Goal: Transaction & Acquisition: Purchase product/service

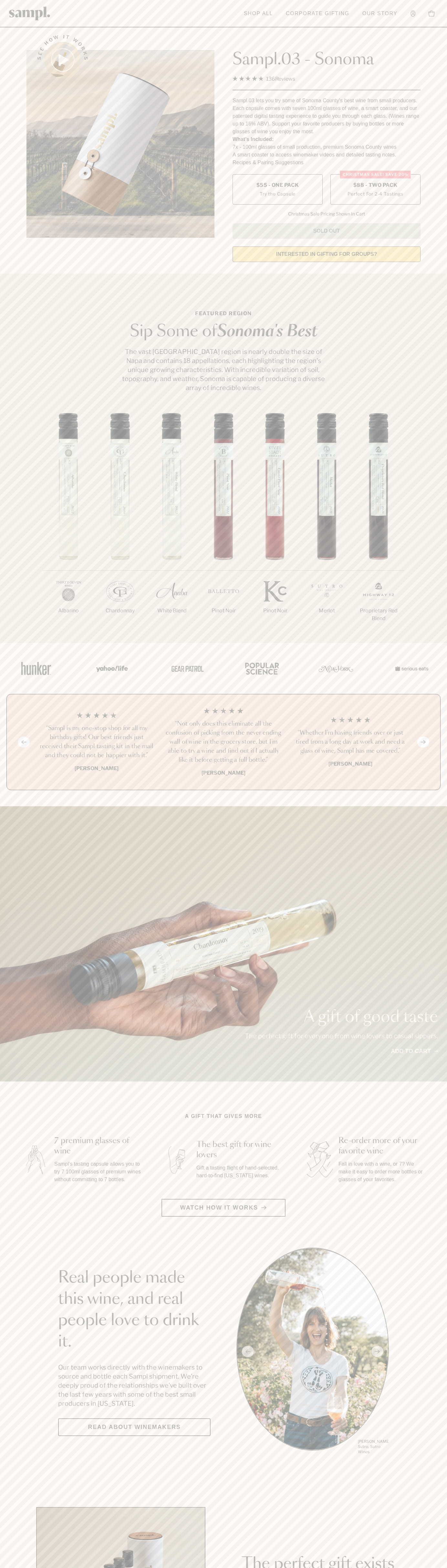
click at [375, 185] on span "$88 - Two Pack" at bounding box center [375, 185] width 44 height 8
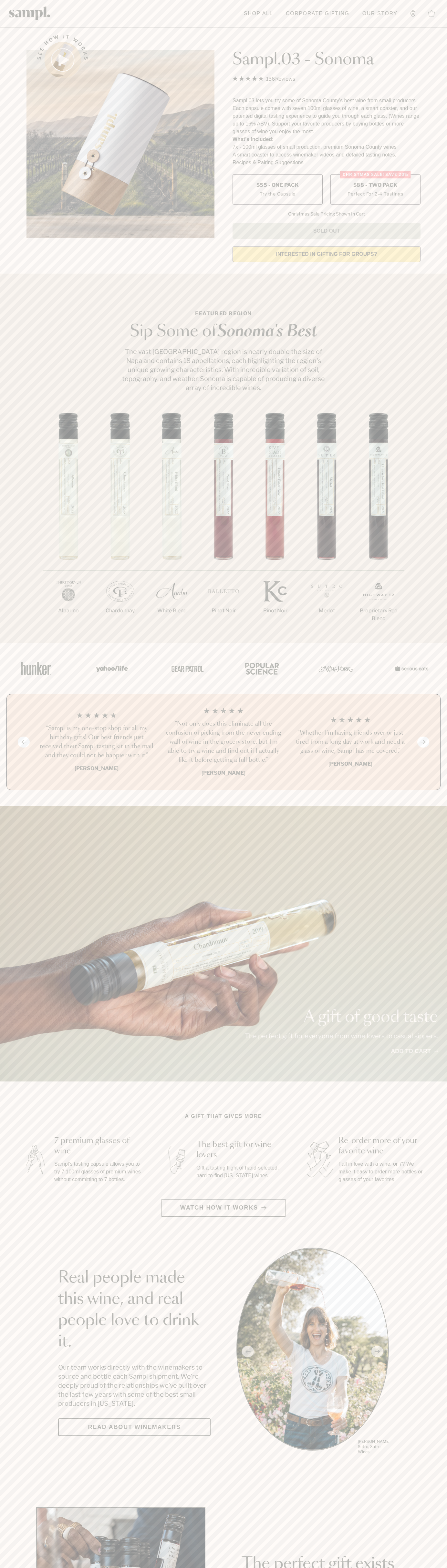
click at [97, 743] on h3 "“Sampl is my one-stop shop for all my birthday gifts! Our best friends just rec…" at bounding box center [97, 742] width 117 height 36
click at [185, 23] on header "Toggle navigation menu Shop All Corporate Gifting Our Story Account Story Shop …" at bounding box center [223, 13] width 447 height 27
click at [441, 287] on section "Featured Region Sip Some of Sonoma's Best The vast Sonoma County region is near…" at bounding box center [223, 458] width 447 height 369
click at [317, 1567] on html "Skip to main content Toggle navigation menu Shop All Corporate Gifting Our Stor…" at bounding box center [223, 1513] width 447 height 3025
click at [12, 1220] on main "See how it works Sampl.03 - Sonoma 4.9 Rated 4.9 out of 5 stars 136 Reviews Cli…" at bounding box center [223, 1437] width 447 height 2876
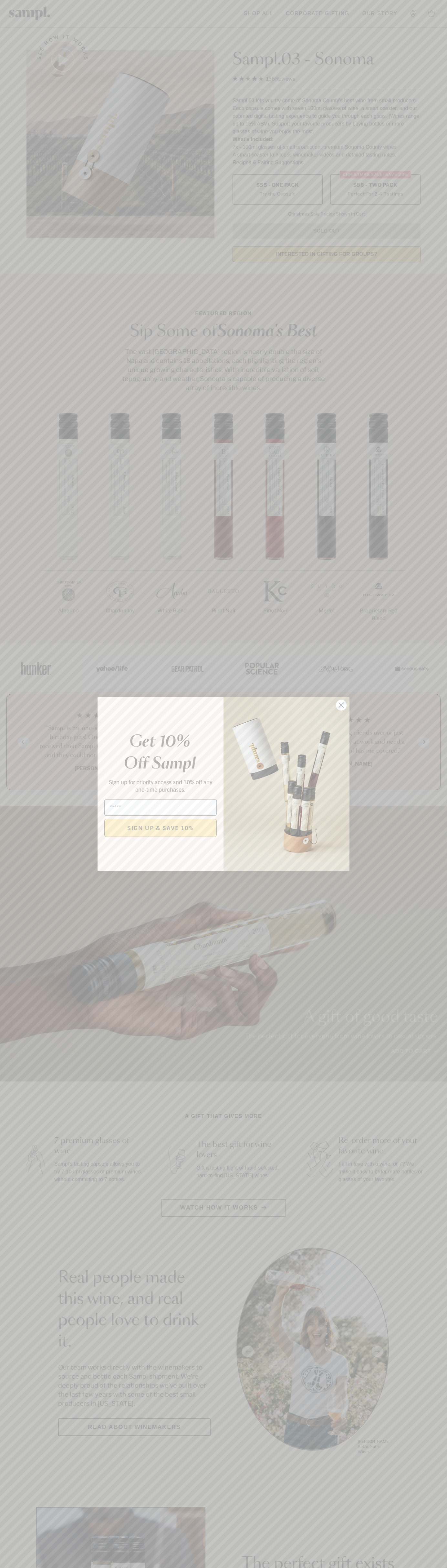
click at [342, 705] on icon "Close dialog" at bounding box center [341, 705] width 5 height 5
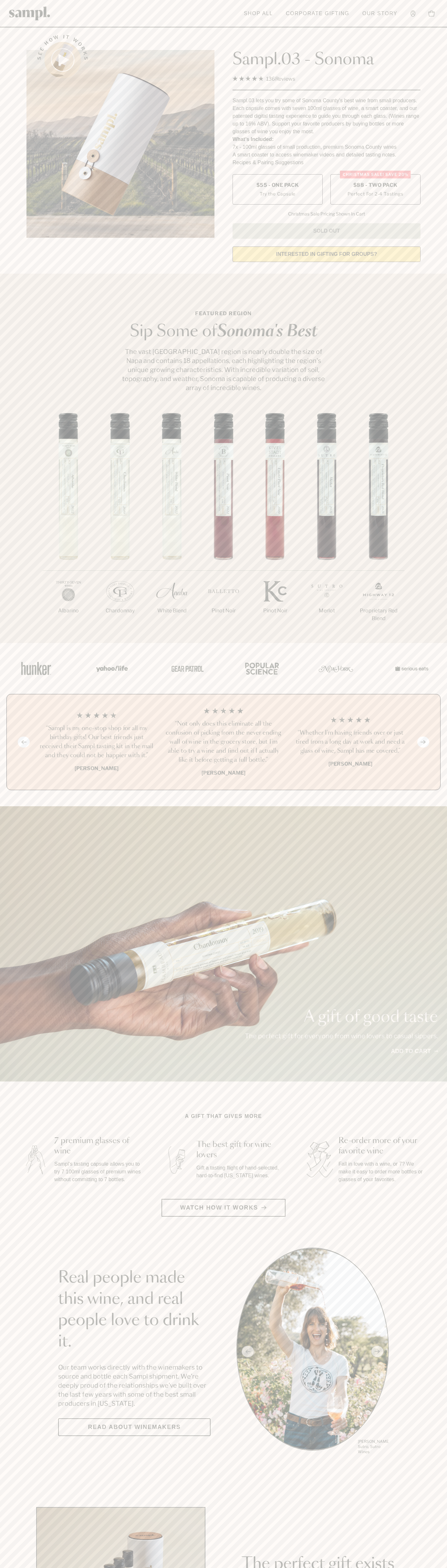
click at [375, 185] on span "$88 - Two Pack" at bounding box center [375, 185] width 44 height 8
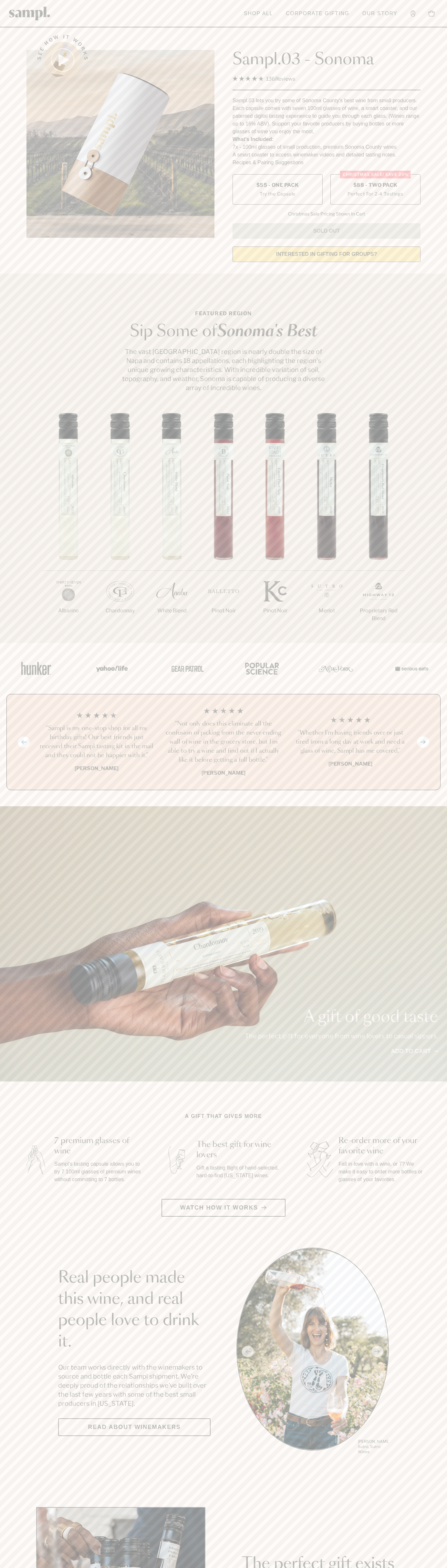
click at [97, 743] on h3 "“Sampl is my one-stop shop for all my birthday gifts! Our best friends just rec…" at bounding box center [97, 742] width 117 height 36
